Goal: Task Accomplishment & Management: Manage account settings

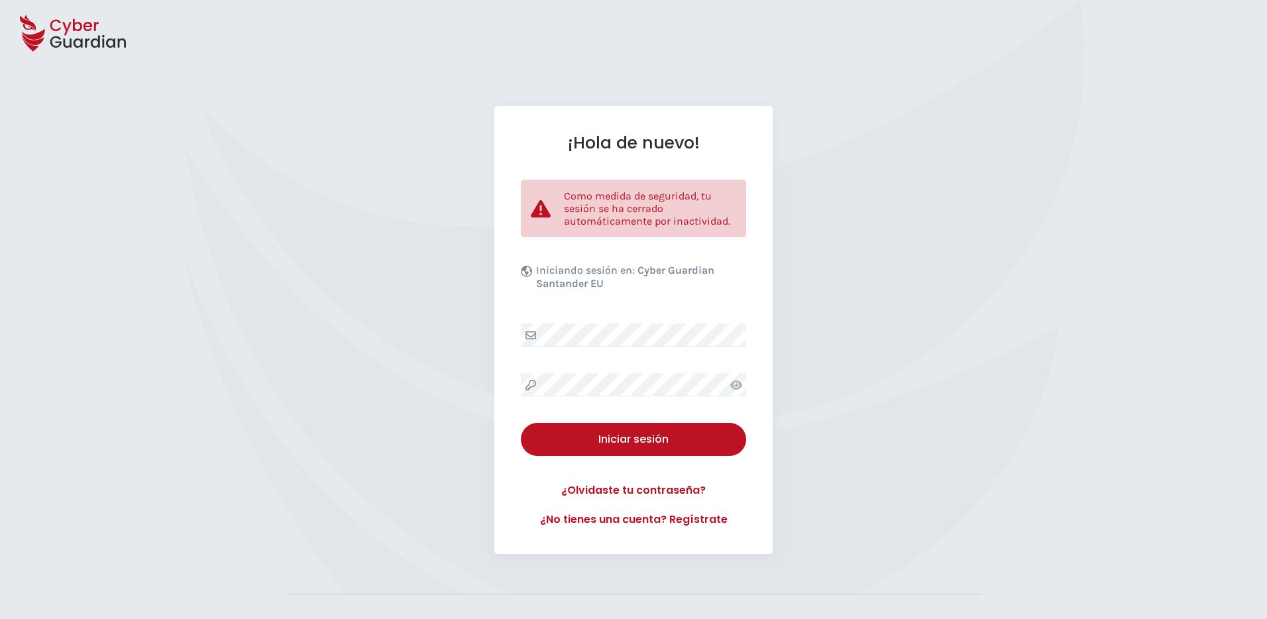
click at [738, 387] on icon at bounding box center [736, 384] width 12 height 9
click at [634, 434] on div "Iniciar sesión" at bounding box center [633, 439] width 205 height 16
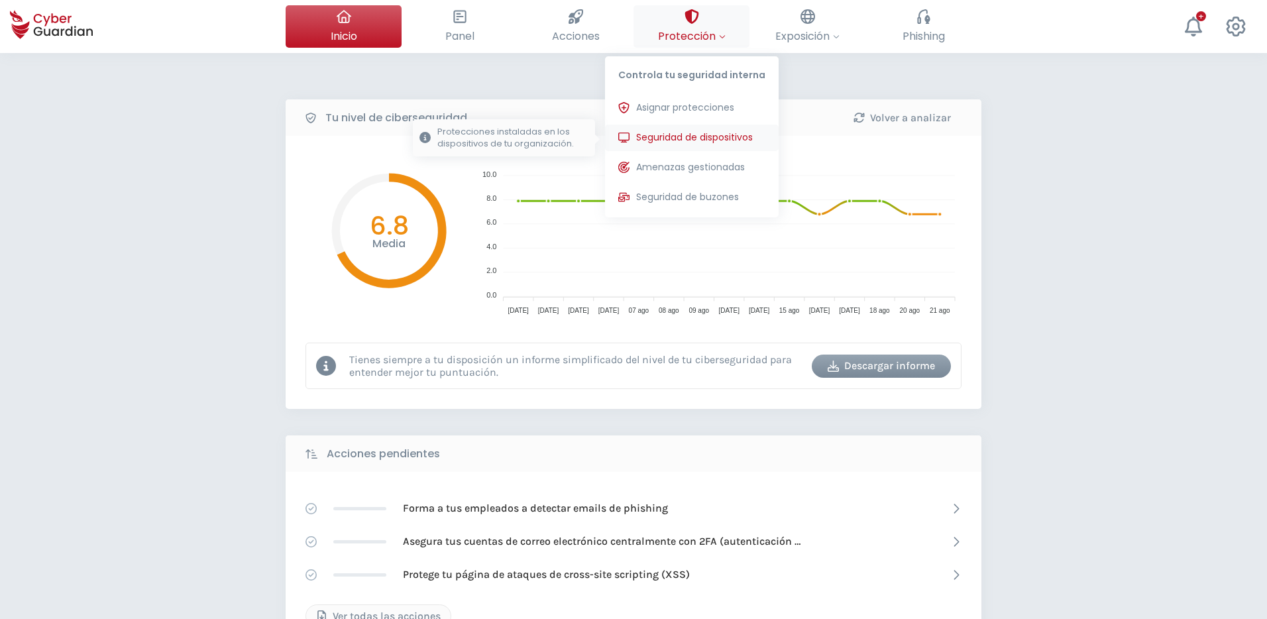
click at [673, 142] on span "Seguridad de dispositivos" at bounding box center [694, 138] width 117 height 14
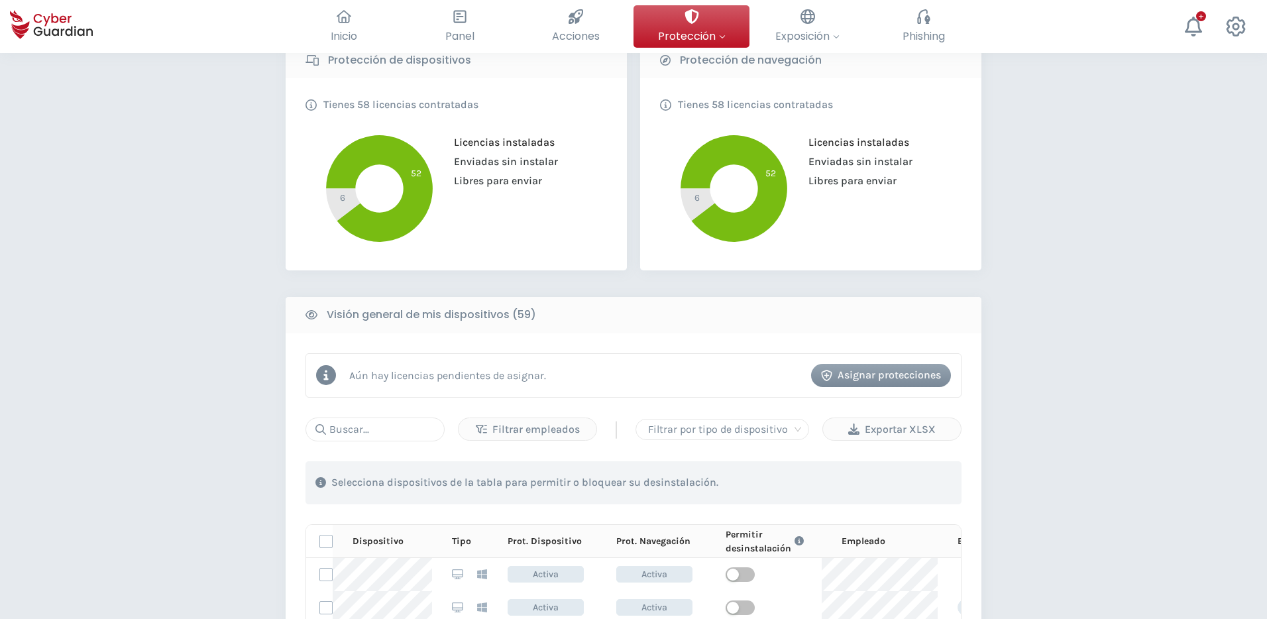
scroll to position [401, 0]
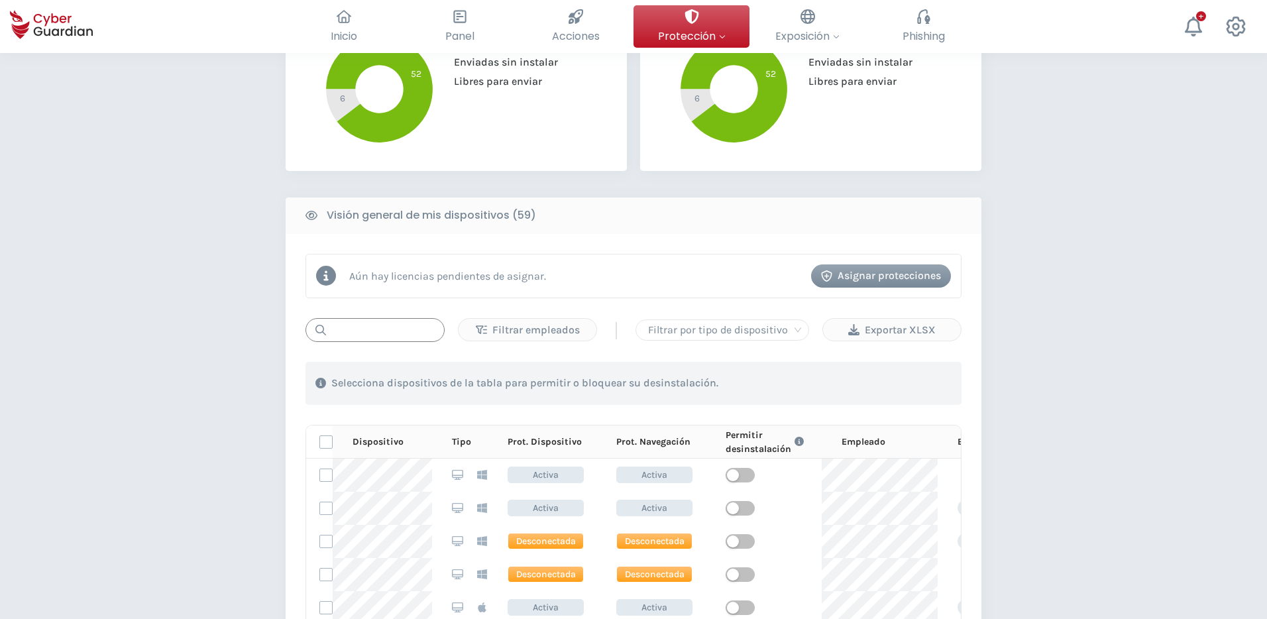
click at [396, 331] on input "text" at bounding box center [374, 330] width 139 height 24
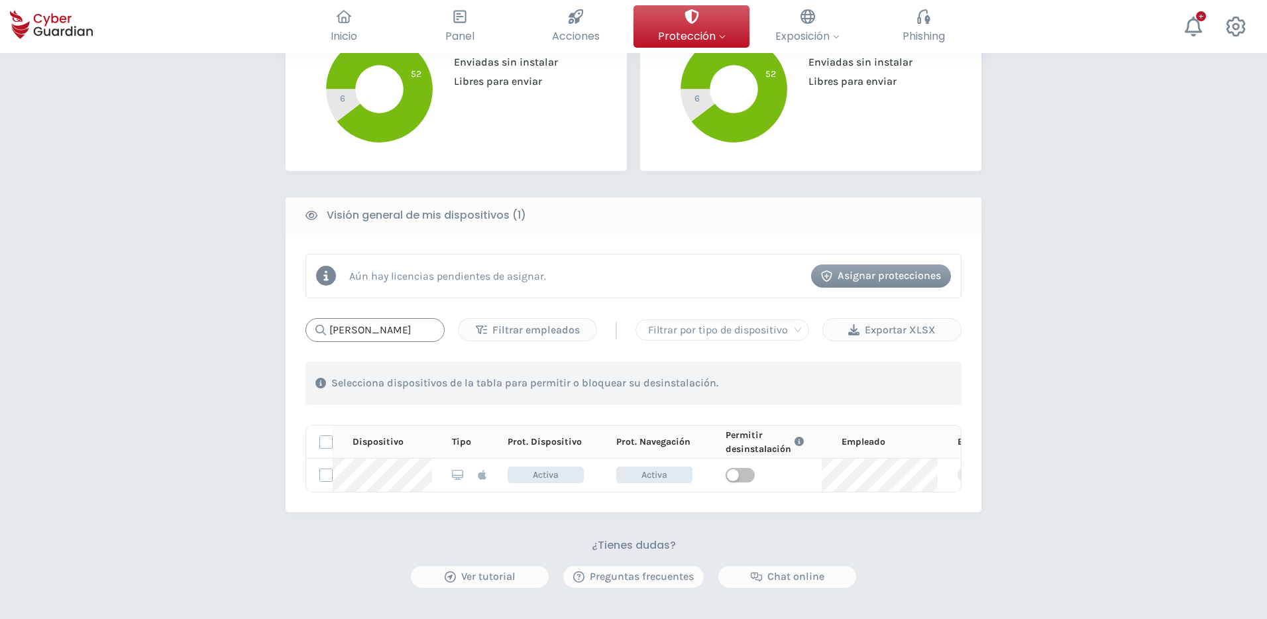
type input "[PERSON_NAME]"
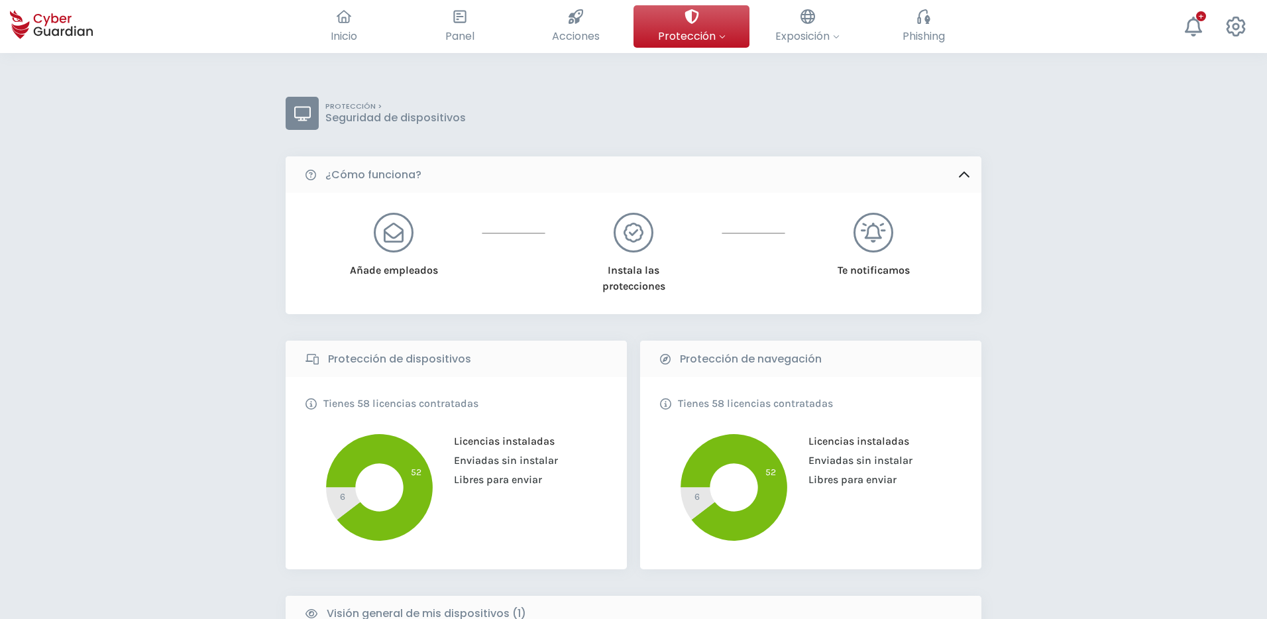
scroll to position [0, 0]
